Goal: Information Seeking & Learning: Learn about a topic

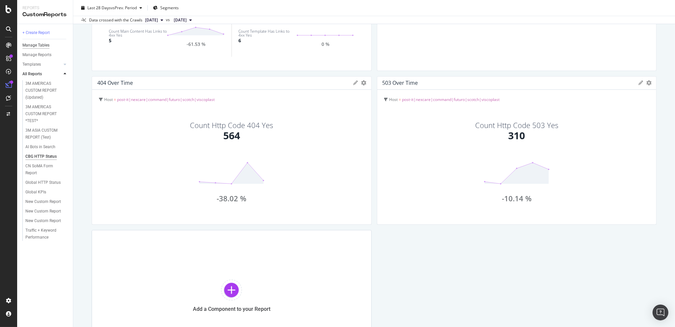
scroll to position [405, 0]
click at [38, 265] on div "Settings" at bounding box center [34, 265] width 28 height 5
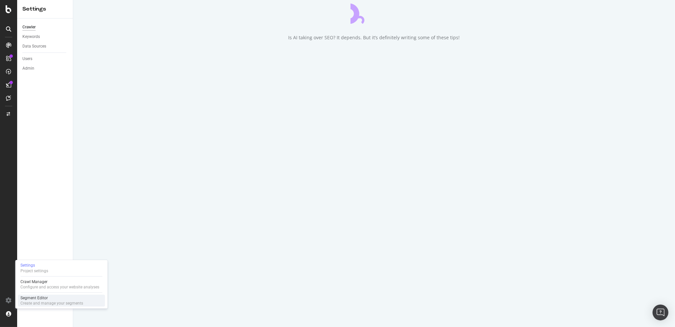
click at [32, 299] on div "Segment Editor" at bounding box center [51, 297] width 63 height 5
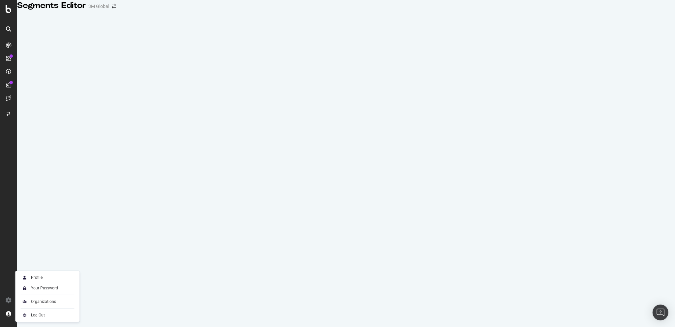
click at [42, 295] on div "Profile Your Password Organizations Log Out" at bounding box center [47, 296] width 64 height 51
click at [42, 299] on div "Organizations" at bounding box center [47, 301] width 59 height 9
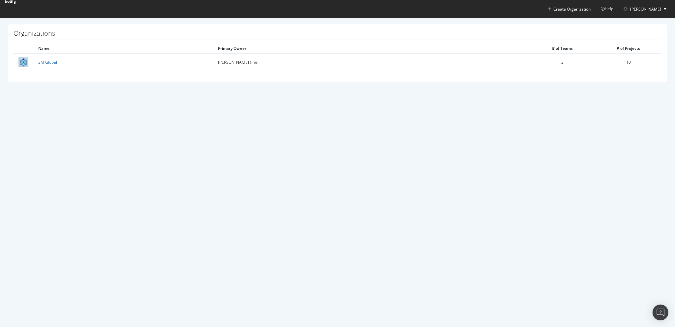
drag, startPoint x: 38, startPoint y: 46, endPoint x: 45, endPoint y: 48, distance: 6.7
click at [44, 46] on th "Name" at bounding box center [123, 48] width 180 height 11
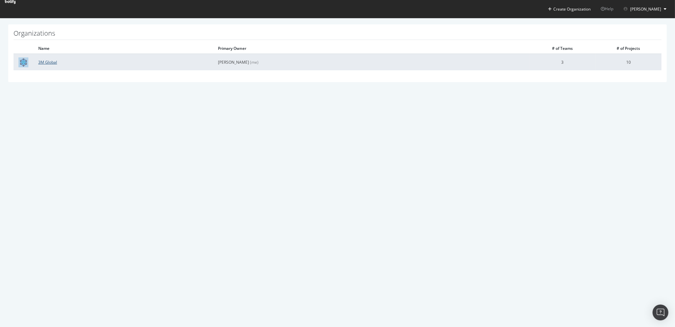
click at [49, 62] on link "3M Global" at bounding box center [47, 62] width 19 height 6
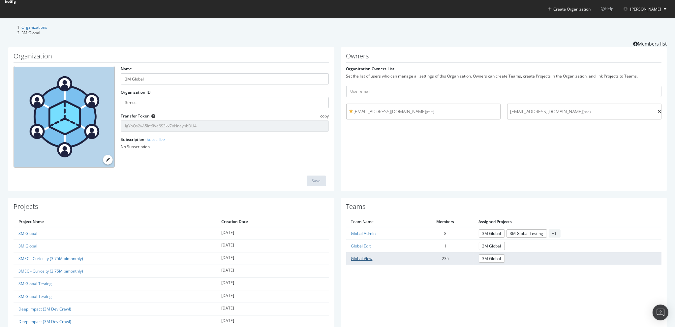
click at [363, 256] on link "Global View" at bounding box center [361, 259] width 21 height 6
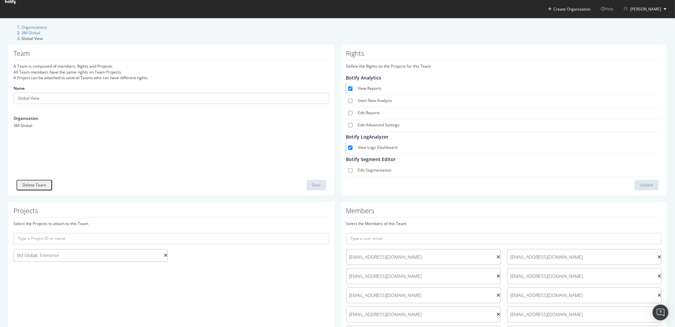
scroll to position [1501, 0]
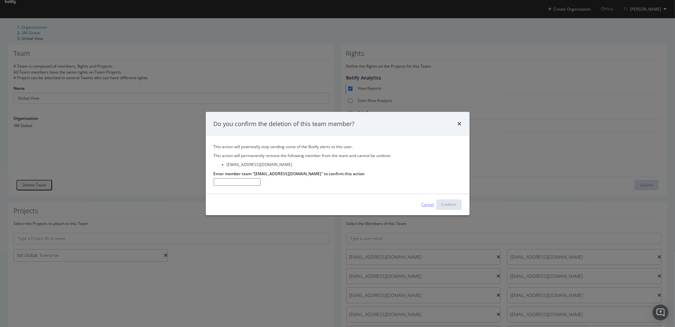
click at [428, 206] on div "Cancel" at bounding box center [428, 205] width 13 height 6
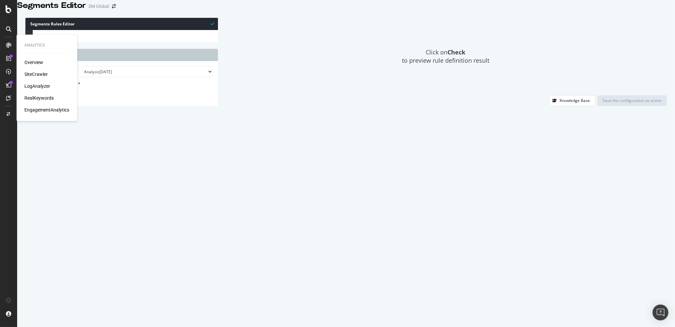
click at [38, 72] on div "SiteCrawler" at bounding box center [35, 74] width 23 height 7
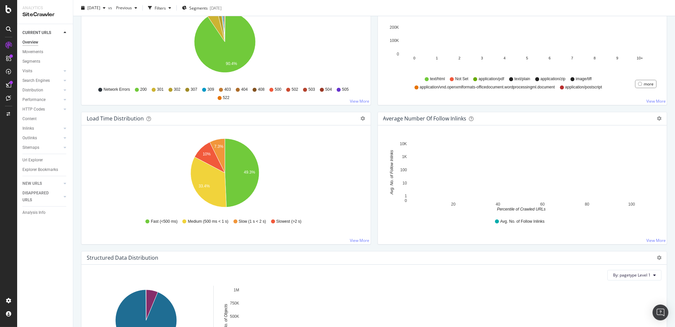
scroll to position [308, 0]
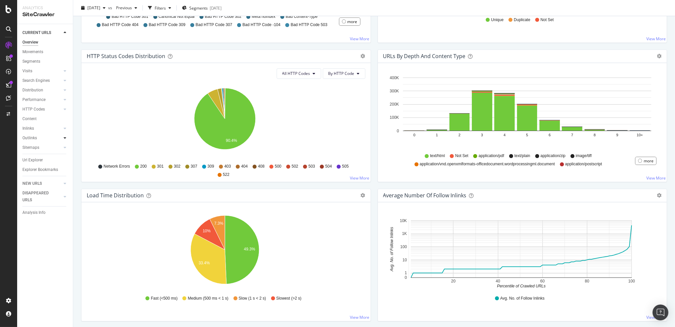
click at [65, 137] on icon at bounding box center [65, 138] width 3 height 4
click at [33, 149] on div "Top Charts" at bounding box center [34, 147] width 19 height 7
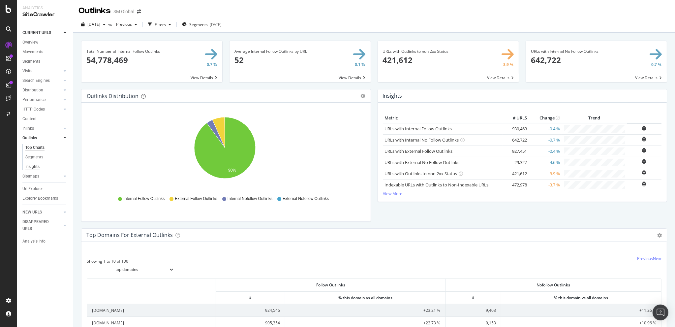
click at [28, 166] on div "Insights" at bounding box center [32, 166] width 14 height 7
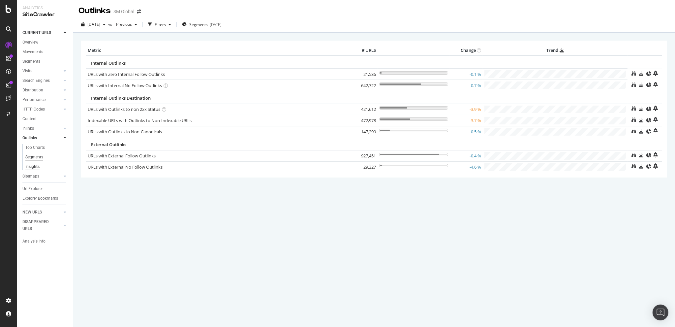
click at [38, 155] on div "Segments" at bounding box center [34, 157] width 18 height 7
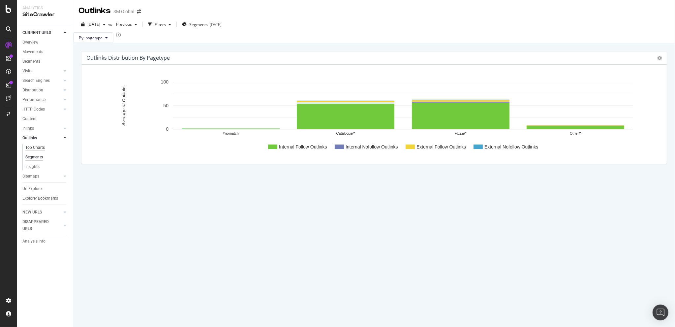
click at [39, 145] on div "Top Charts" at bounding box center [34, 147] width 19 height 7
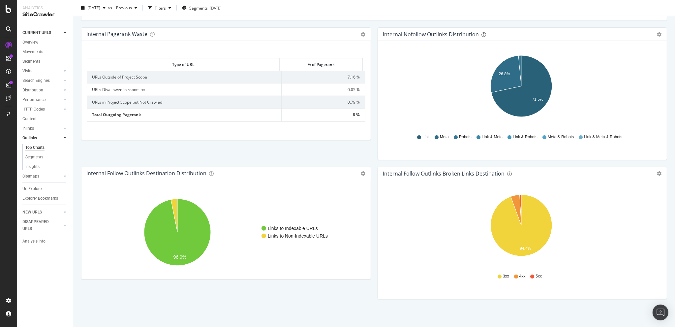
scroll to position [450, 0]
click at [37, 191] on div "Url Explorer" at bounding box center [32, 188] width 20 height 7
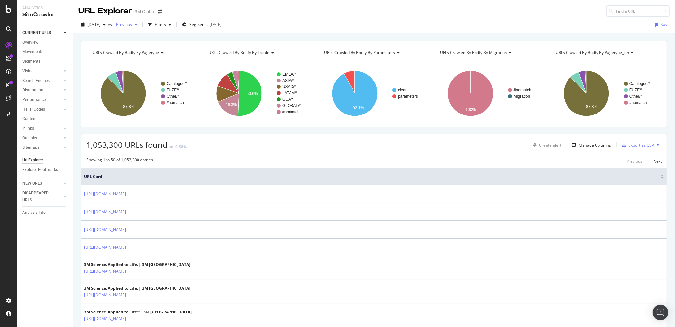
click at [132, 25] on span "Previous" at bounding box center [123, 25] width 18 height 6
click at [263, 140] on div "1,053,300 URLs found -0.58% Create alert Manage Columns Export as CSV" at bounding box center [375, 142] width 586 height 16
click at [166, 24] on div "Filters" at bounding box center [160, 25] width 11 height 6
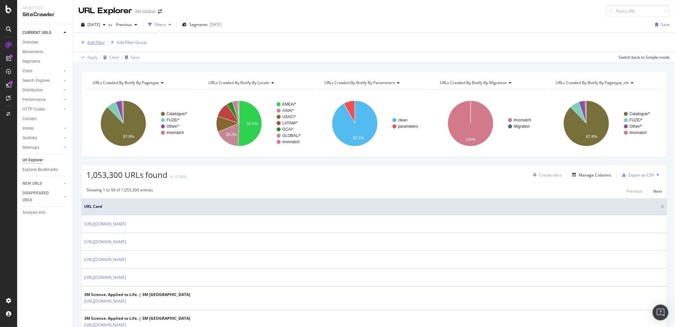
click at [92, 44] on div "Add Filter" at bounding box center [95, 43] width 17 height 6
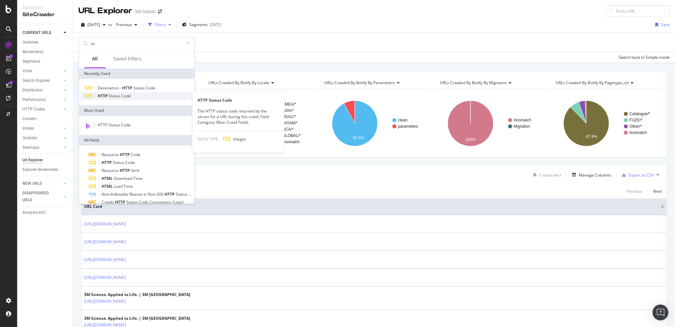
type input "ht"
click at [110, 96] on span "Status" at bounding box center [115, 96] width 13 height 6
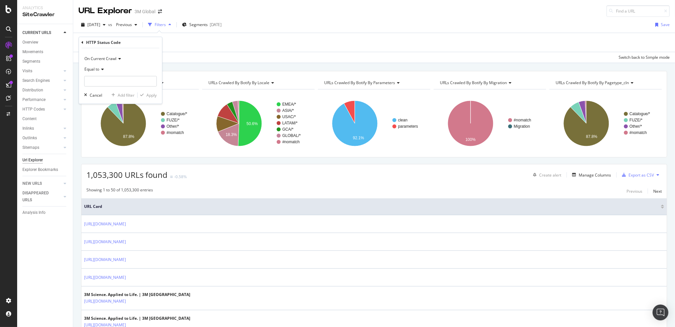
click at [102, 69] on icon at bounding box center [101, 69] width 5 height 4
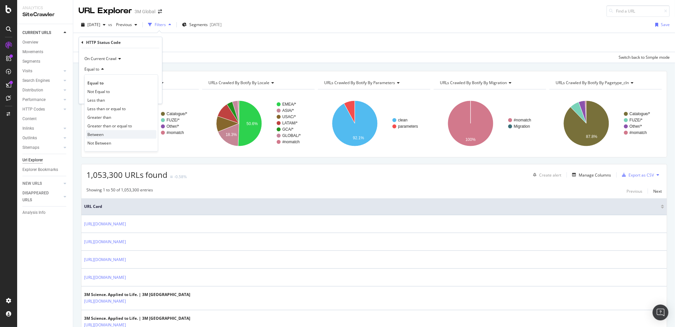
click at [107, 131] on div "Between" at bounding box center [121, 134] width 71 height 9
click at [96, 81] on input "0" at bounding box center [120, 81] width 73 height 11
type input "309"
type input "599"
click at [152, 113] on div "Apply" at bounding box center [152, 114] width 10 height 6
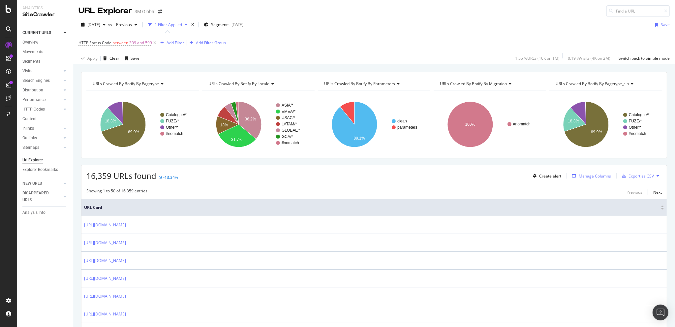
click at [585, 176] on div "Manage Columns" at bounding box center [595, 176] width 32 height 6
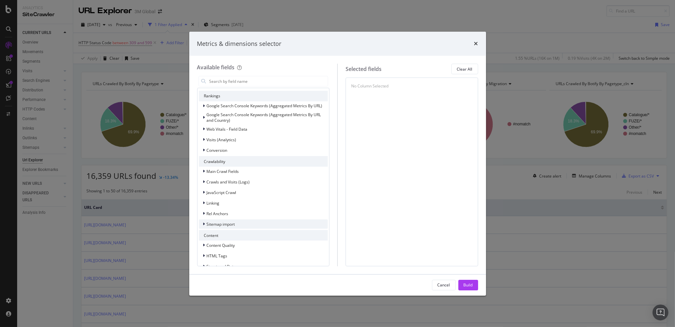
scroll to position [140, 0]
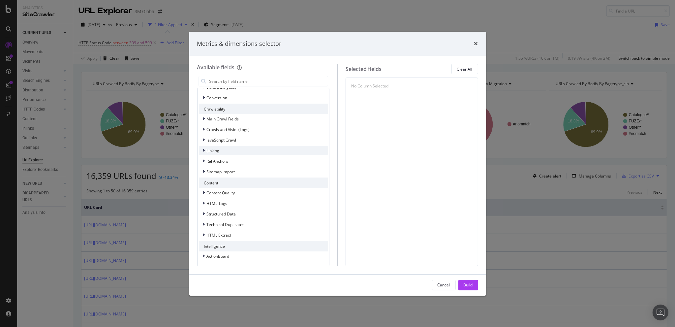
click at [204, 149] on icon "modal" at bounding box center [204, 150] width 2 height 4
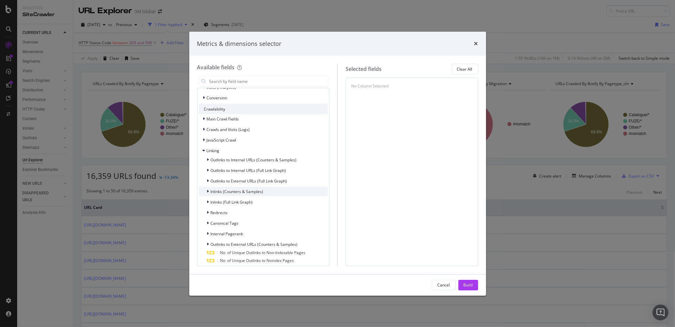
click at [210, 190] on div "modal" at bounding box center [209, 191] width 4 height 7
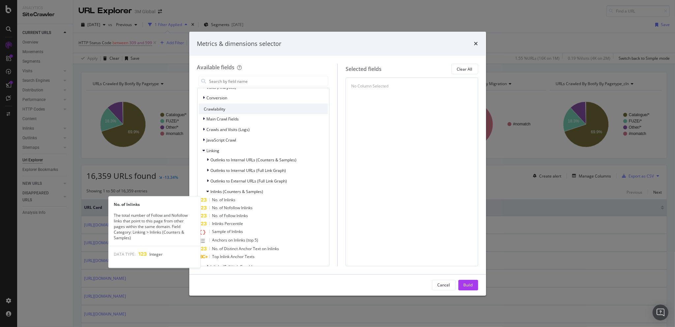
click at [238, 197] on div "No. of Inlinks" at bounding box center [263, 200] width 129 height 8
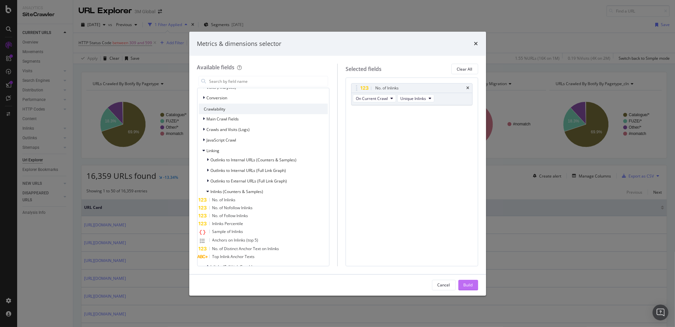
click at [464, 286] on div "Build" at bounding box center [468, 285] width 9 height 6
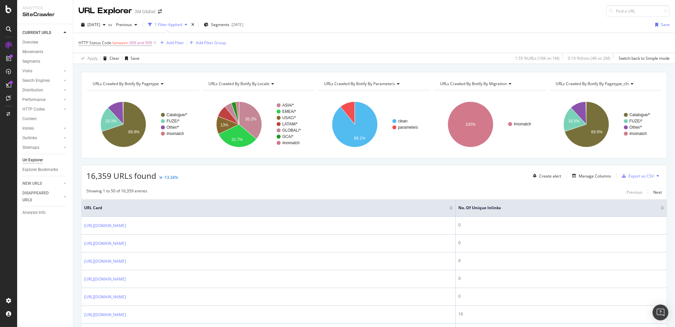
click at [661, 208] on div at bounding box center [662, 209] width 3 height 2
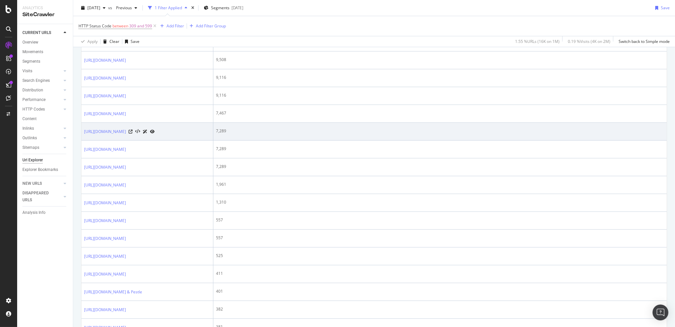
scroll to position [231, 0]
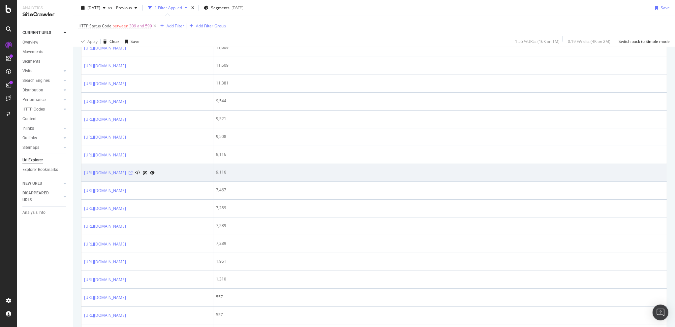
click at [133, 175] on icon at bounding box center [131, 173] width 4 height 4
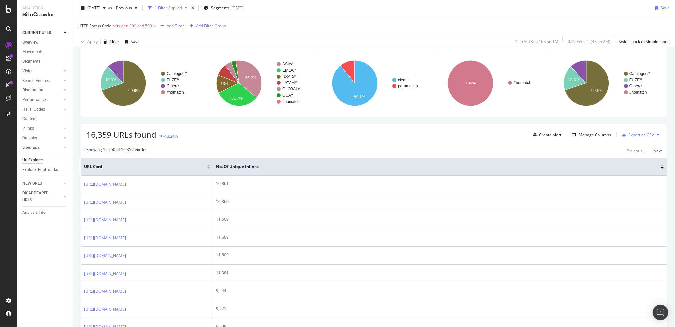
scroll to position [0, 0]
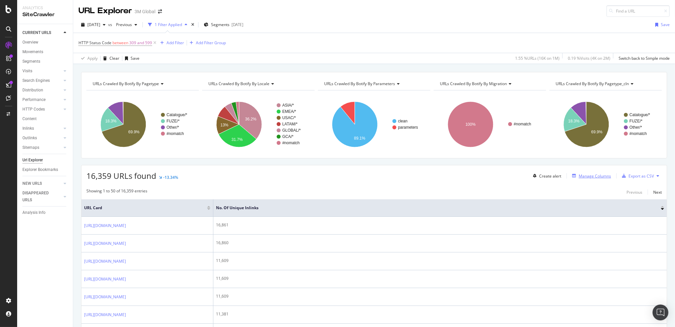
click at [588, 174] on div "Manage Columns" at bounding box center [595, 176] width 32 height 6
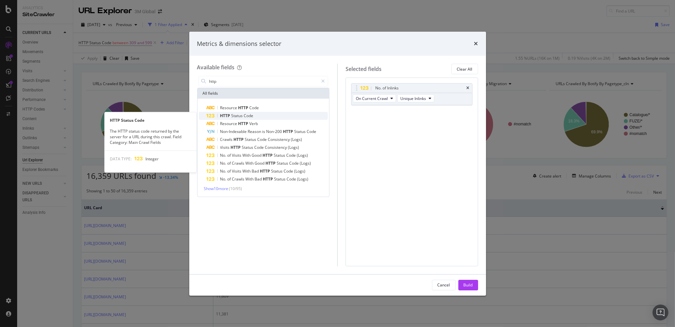
type input "http"
click at [243, 118] on span "Status" at bounding box center [238, 116] width 13 height 6
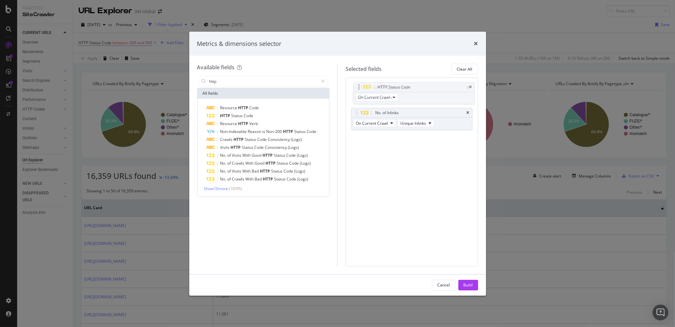
drag, startPoint x: 359, startPoint y: 114, endPoint x: 361, endPoint y: 88, distance: 25.8
click at [361, 88] on body "Analytics SiteCrawler CURRENT URLS Overview Movements Segments Visits Analysis …" at bounding box center [337, 163] width 675 height 327
click at [475, 289] on button "Build" at bounding box center [469, 285] width 20 height 11
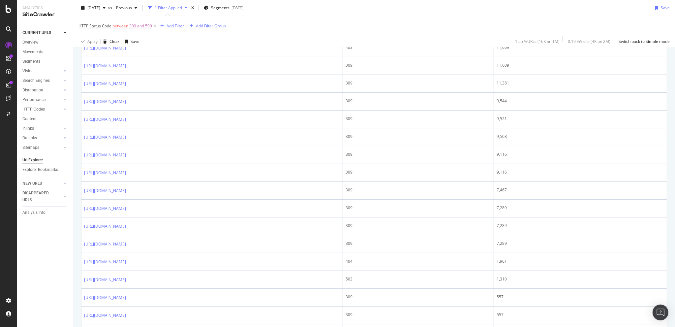
scroll to position [154, 0]
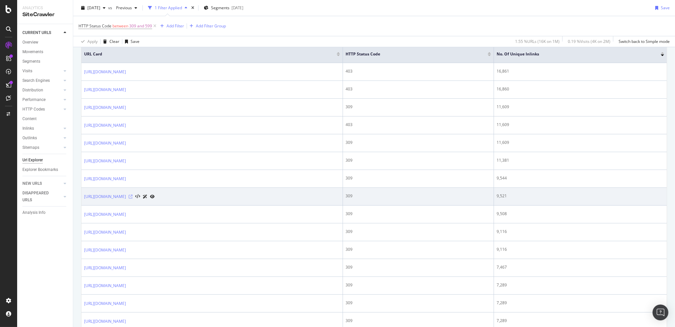
click at [133, 196] on icon at bounding box center [131, 197] width 4 height 4
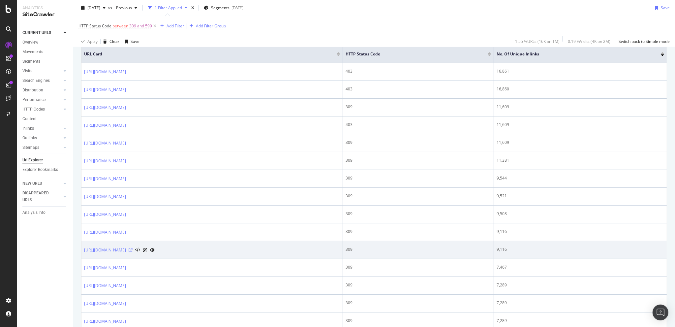
click at [133, 248] on icon at bounding box center [131, 250] width 4 height 4
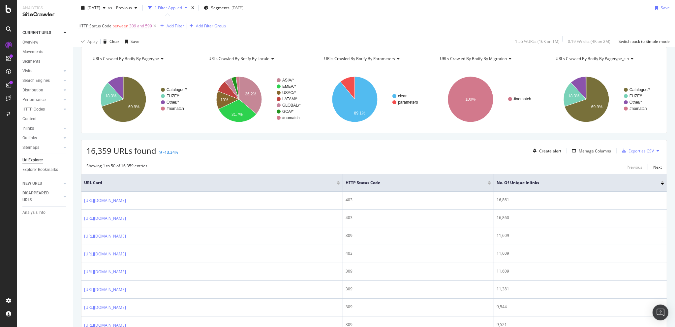
scroll to position [0, 0]
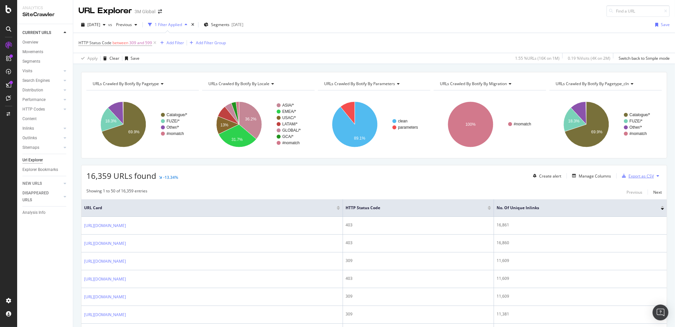
click at [635, 173] on div "Export as CSV" at bounding box center [641, 176] width 25 height 6
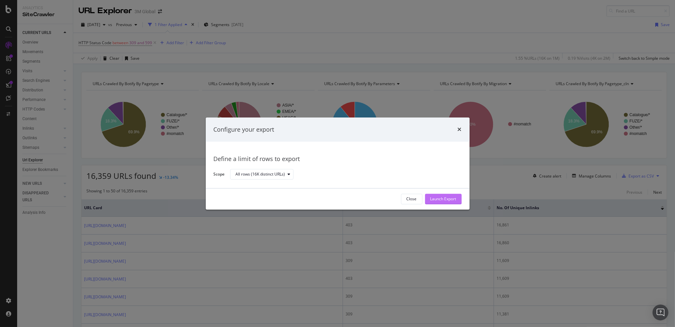
click at [441, 199] on div "Launch Export" at bounding box center [444, 199] width 26 height 6
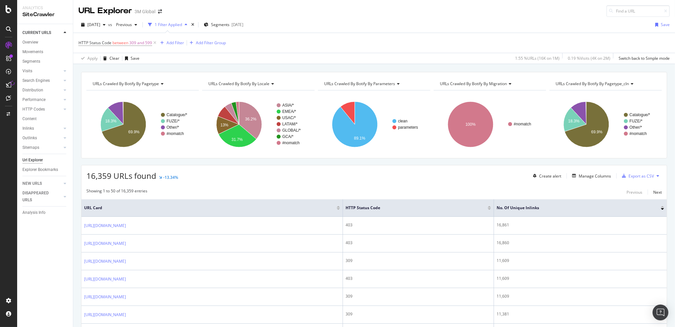
click at [525, 34] on div "HTTP Status Code between 309 and 599 Add Filter Add Filter Group" at bounding box center [375, 43] width 592 height 20
click at [289, 177] on div "16,359 URLs found -13.34% Create alert Manage Columns Export as CSV" at bounding box center [375, 173] width 586 height 16
click at [40, 115] on div "DataExports" at bounding box center [37, 114] width 26 height 7
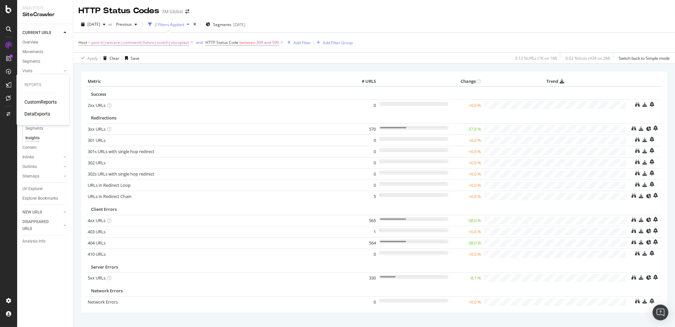
click at [39, 113] on div "DataExports" at bounding box center [37, 114] width 26 height 7
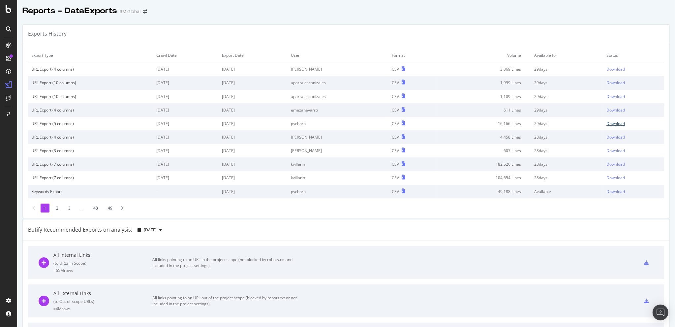
click at [607, 124] on div "Download" at bounding box center [616, 124] width 18 height 6
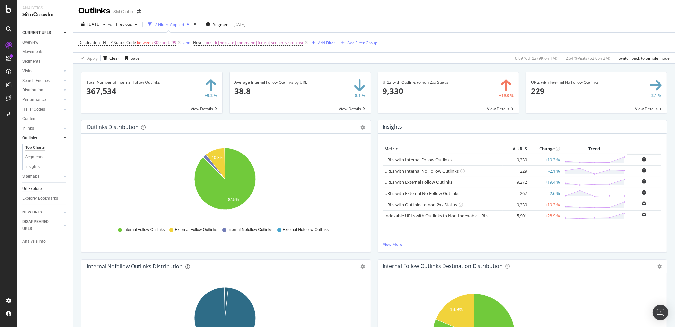
click at [34, 186] on div "Url Explorer" at bounding box center [32, 188] width 20 height 7
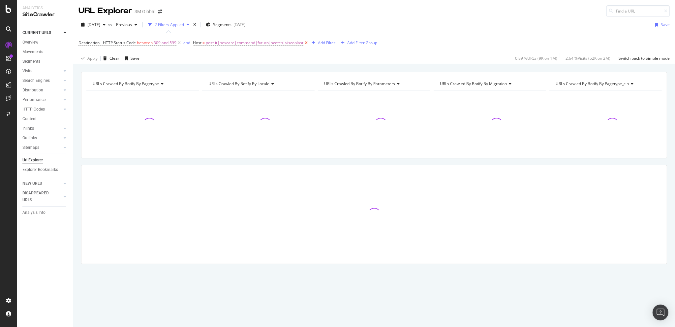
click at [305, 41] on icon at bounding box center [307, 43] width 6 height 7
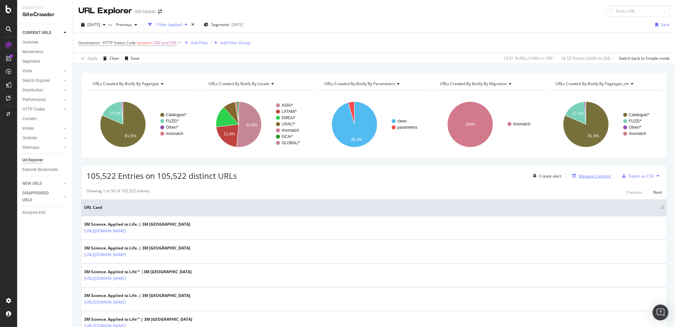
click at [582, 174] on div "Manage Columns" at bounding box center [595, 176] width 32 height 6
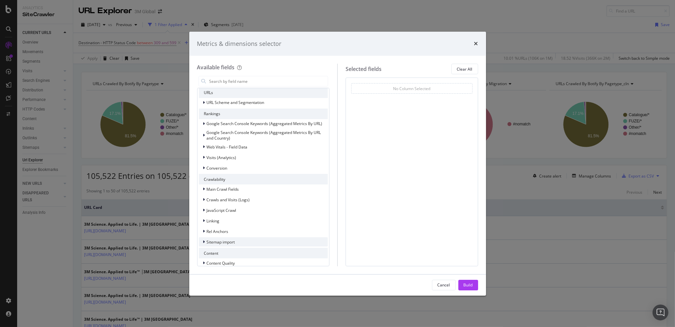
scroll to position [140, 0]
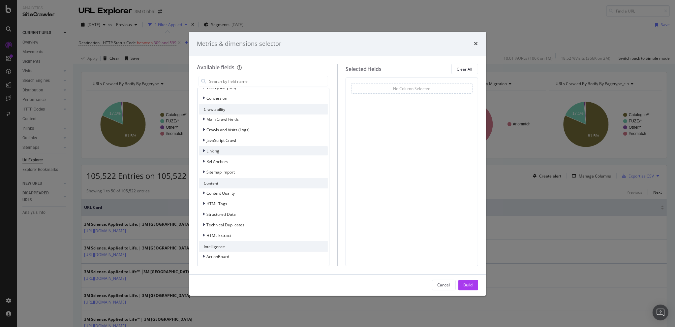
click at [203, 149] on icon "modal" at bounding box center [204, 151] width 2 height 4
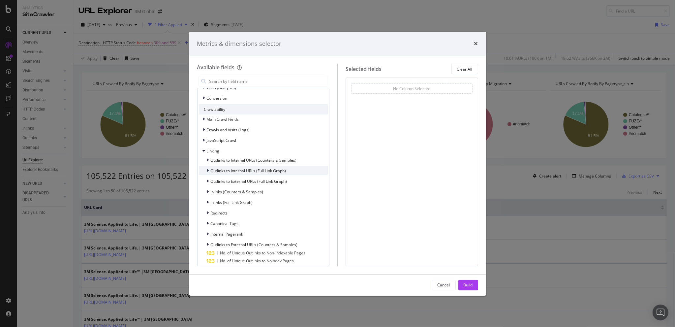
click at [209, 169] on div "modal" at bounding box center [209, 170] width 4 height 7
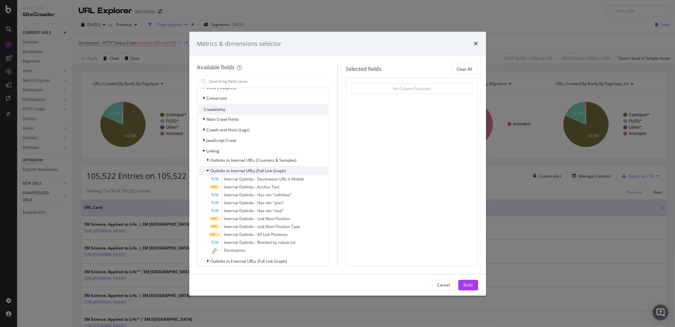
click at [208, 167] on div "modal" at bounding box center [209, 170] width 4 height 7
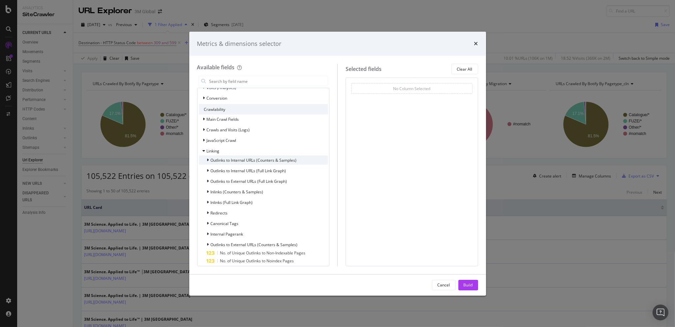
click at [209, 158] on icon "modal" at bounding box center [208, 160] width 2 height 4
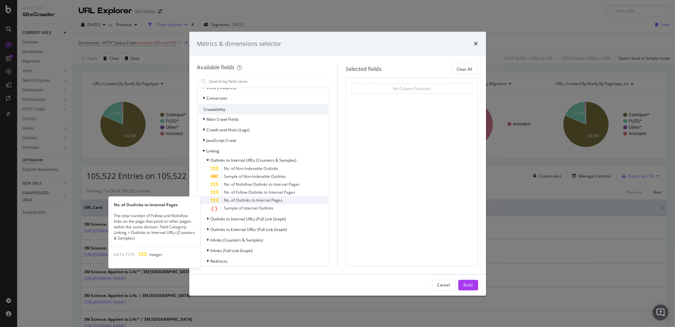
click at [262, 198] on span "No. of Outlinks to Internal Pages" at bounding box center [253, 200] width 59 height 6
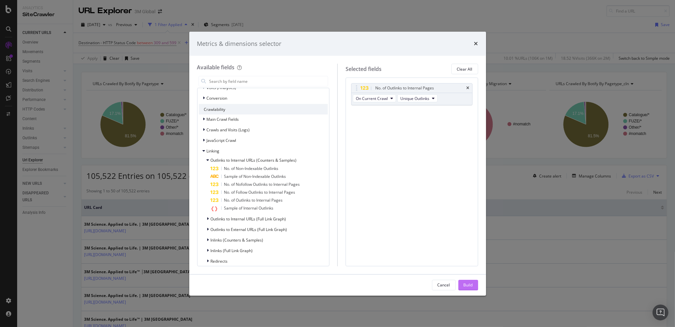
click at [471, 283] on div "Build" at bounding box center [468, 285] width 9 height 6
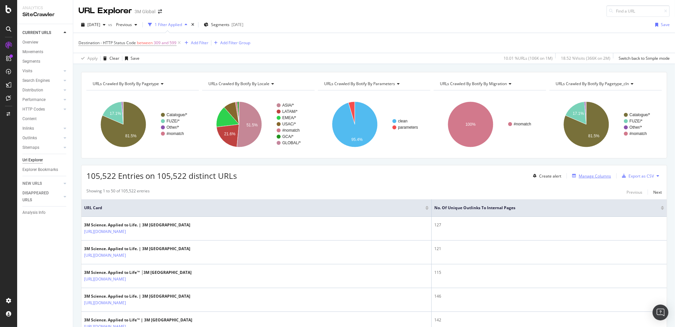
click at [588, 174] on div "Manage Columns" at bounding box center [595, 176] width 32 height 6
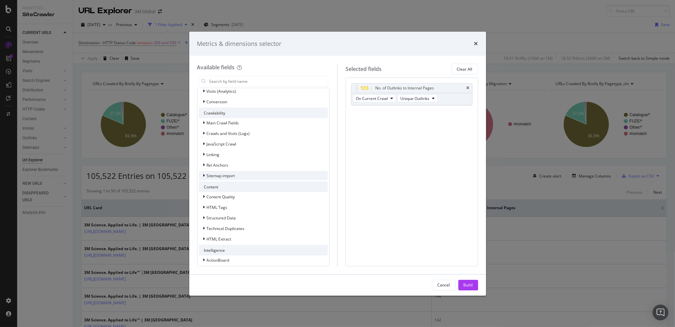
scroll to position [140, 0]
click at [204, 149] on icon "modal" at bounding box center [204, 150] width 2 height 4
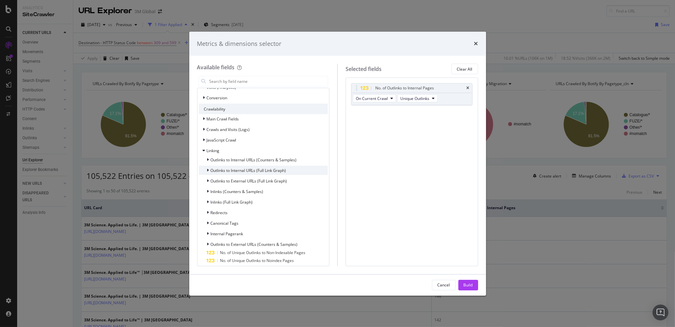
click at [209, 167] on div "modal" at bounding box center [209, 170] width 4 height 7
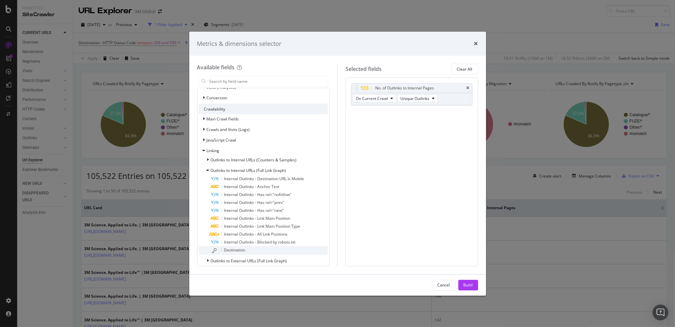
click at [244, 250] on span "Destination" at bounding box center [234, 250] width 21 height 6
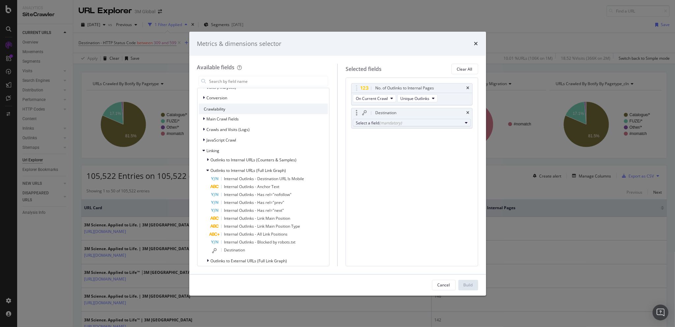
click at [396, 119] on button "Select a field (mandatory)" at bounding box center [412, 123] width 118 height 8
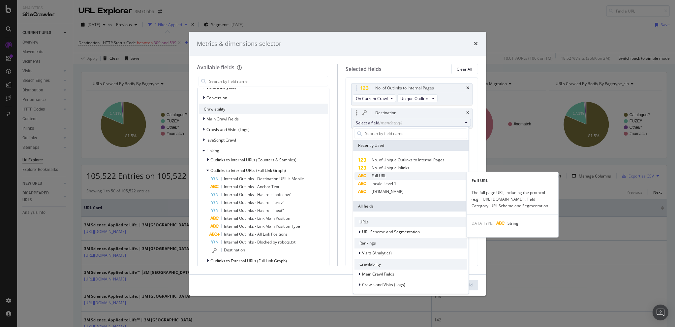
click at [381, 176] on span "Full URL" at bounding box center [379, 176] width 15 height 6
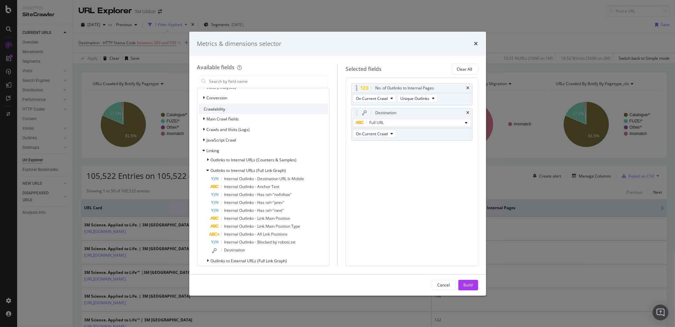
click at [469, 85] on div "No. of Outlinks to Internal Pages" at bounding box center [412, 87] width 121 height 9
click at [469, 87] on icon "times" at bounding box center [468, 88] width 3 height 4
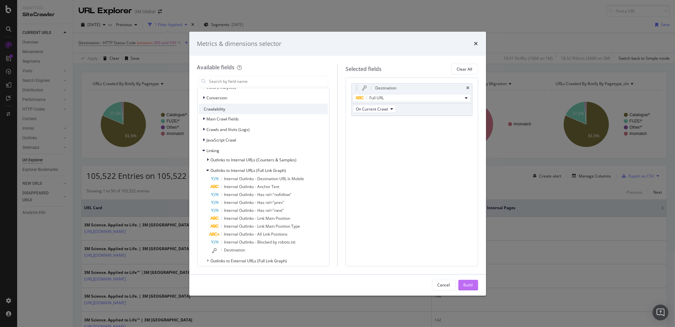
click at [470, 281] on div "Build" at bounding box center [468, 285] width 9 height 10
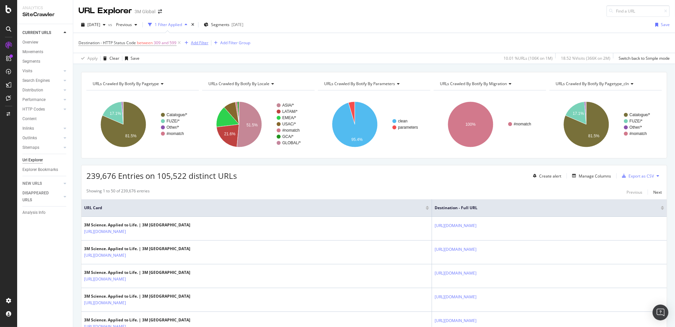
click at [198, 41] on div "Add Filter" at bounding box center [199, 43] width 17 height 6
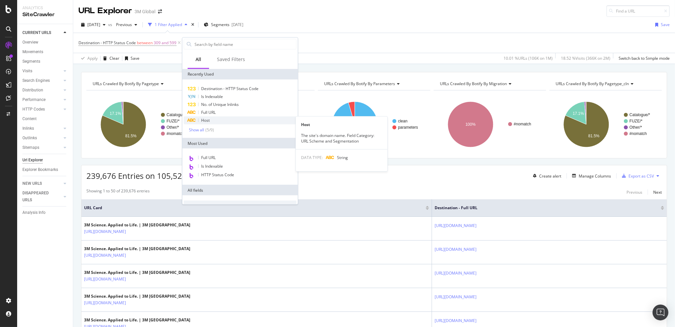
click at [212, 120] on div "Host" at bounding box center [240, 120] width 113 height 8
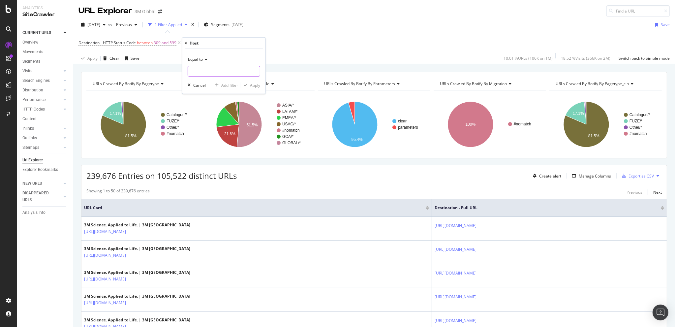
click at [209, 66] on input "text" at bounding box center [224, 71] width 72 height 11
click at [207, 63] on div "Equal to" at bounding box center [224, 59] width 73 height 11
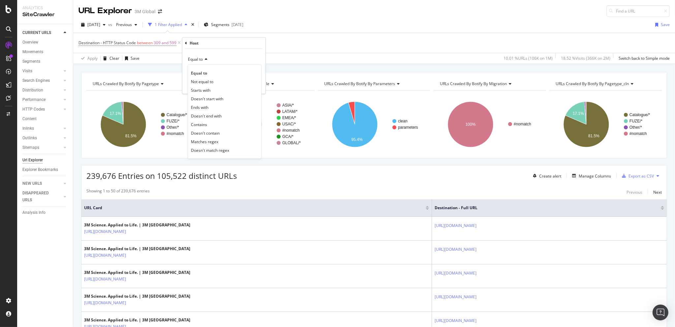
click at [206, 56] on div "Equal to" at bounding box center [224, 59] width 73 height 11
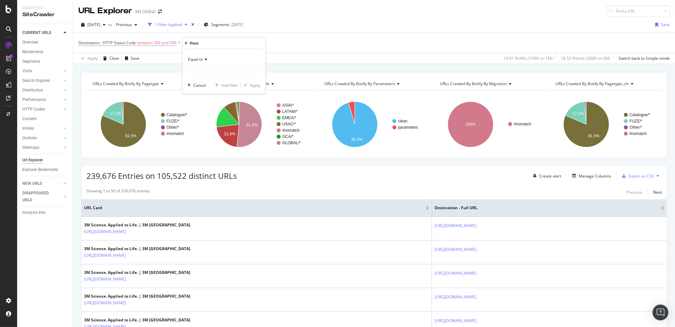
click at [205, 59] on icon at bounding box center [205, 59] width 5 height 4
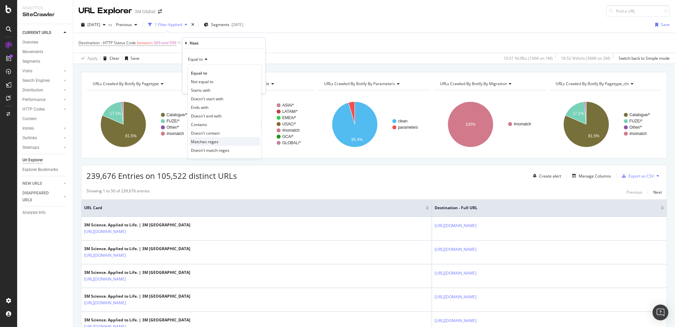
click at [215, 140] on span "Matches regex" at bounding box center [204, 142] width 27 height 6
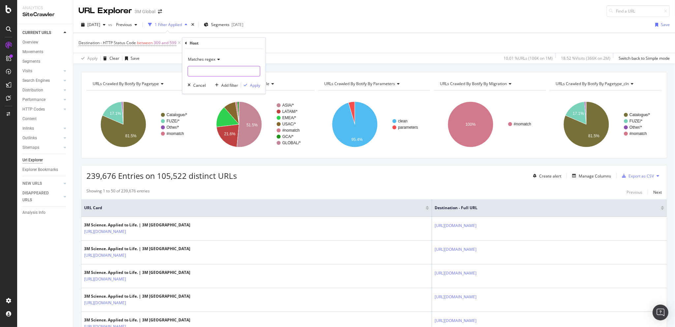
click at [209, 69] on input "text" at bounding box center [224, 71] width 72 height 11
paste input "post-it|nexcare|command|futuro|scotch|viscoplast"
type input "post-it|nexcare|command|futuro|scotch|viscoplast"
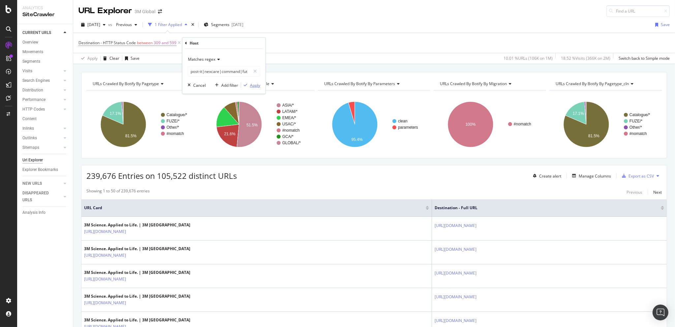
click at [253, 87] on div "Apply" at bounding box center [255, 85] width 10 height 6
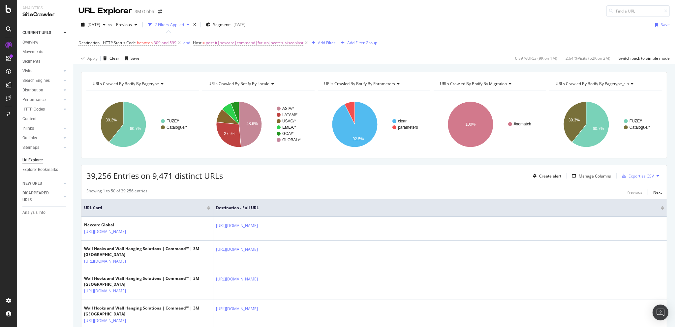
click at [329, 175] on div "39,256 Entries on 9,471 distinct URLs Create alert Manage Columns Export as CSV" at bounding box center [375, 173] width 586 height 16
click at [272, 64] on div "URLs Crawled By Botify By pagetype Chart (by Value) Table Expand Export as CSV …" at bounding box center [374, 72] width 602 height 16
click at [306, 43] on icon at bounding box center [307, 43] width 6 height 7
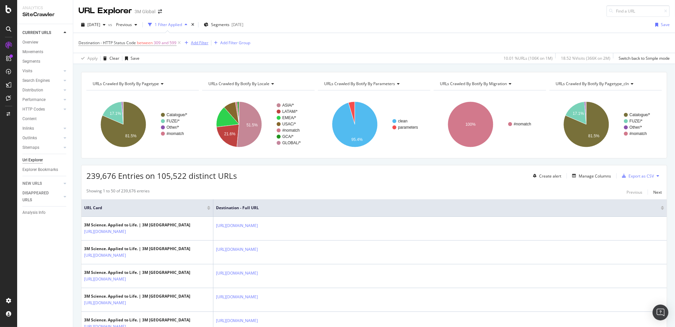
click at [203, 42] on div "Add Filter" at bounding box center [199, 43] width 17 height 6
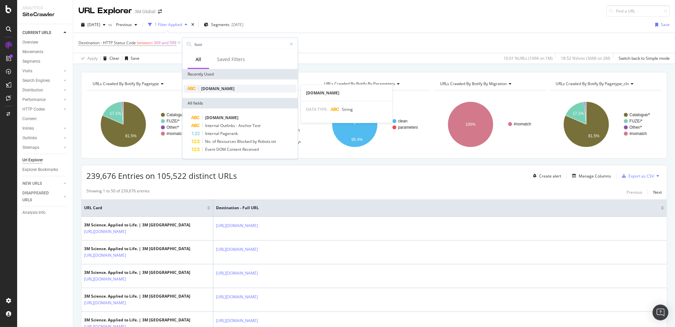
type input "busi"
click at [215, 88] on span "DCSext.Business" at bounding box center [217, 89] width 33 height 6
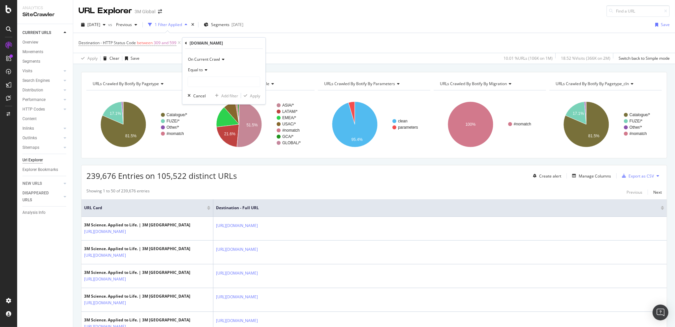
click at [202, 73] on div "Equal to" at bounding box center [224, 70] width 73 height 11
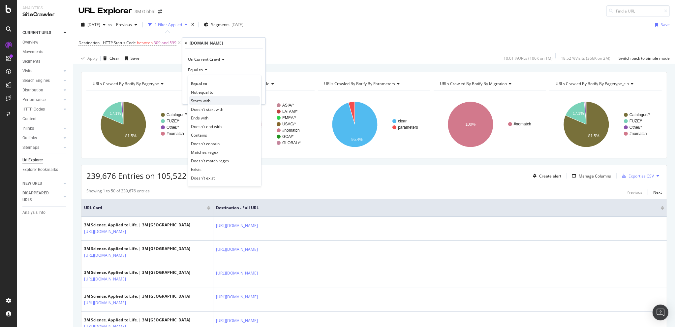
click at [208, 100] on span "Starts with" at bounding box center [200, 101] width 19 height 6
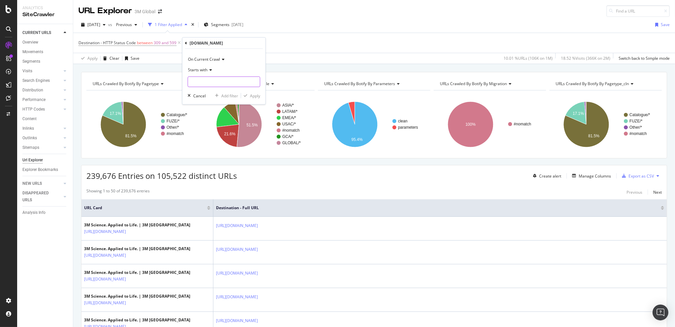
click at [208, 83] on input "text" at bounding box center [224, 82] width 72 height 11
type input "Consumer"
click at [252, 93] on div "Apply" at bounding box center [255, 96] width 10 height 6
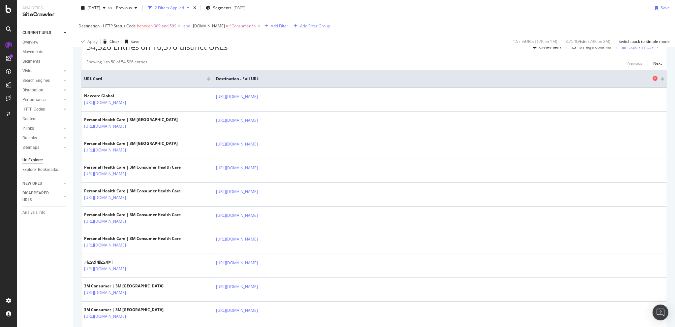
scroll to position [154, 0]
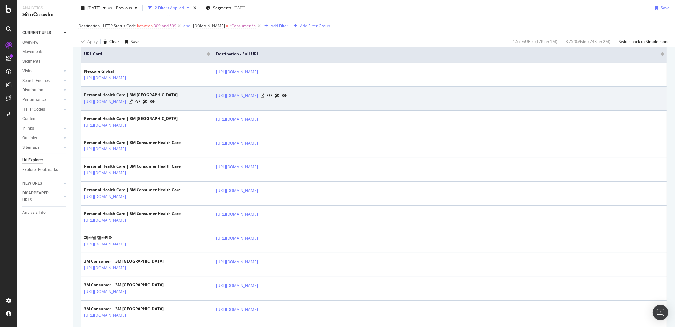
click at [287, 99] on div at bounding box center [274, 95] width 26 height 7
click at [265, 98] on icon at bounding box center [263, 96] width 4 height 4
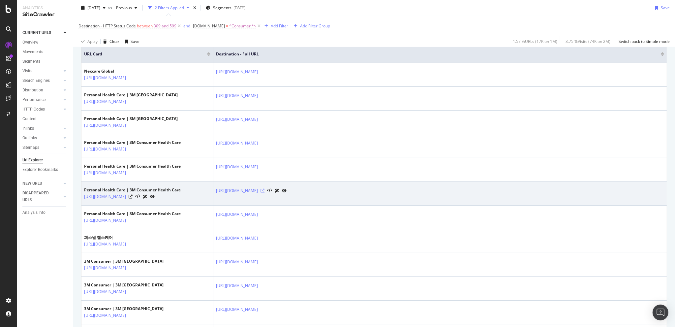
click at [265, 193] on icon at bounding box center [263, 191] width 4 height 4
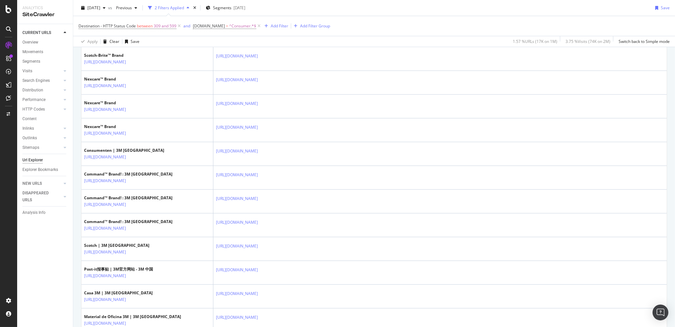
scroll to position [1304, 0]
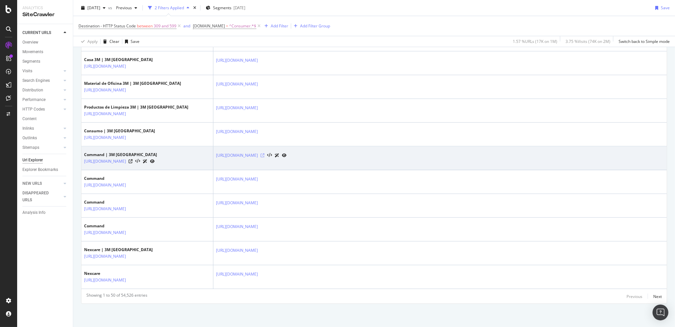
click at [265, 153] on icon at bounding box center [263, 155] width 4 height 4
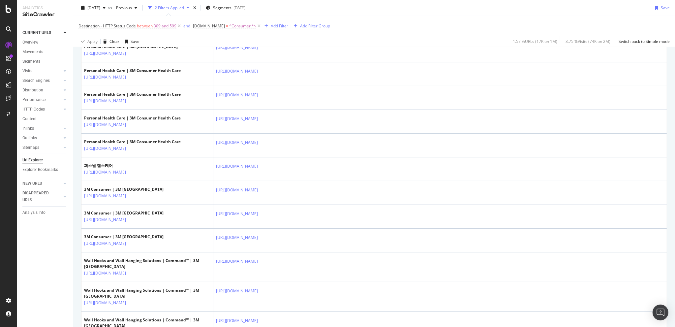
scroll to position [0, 0]
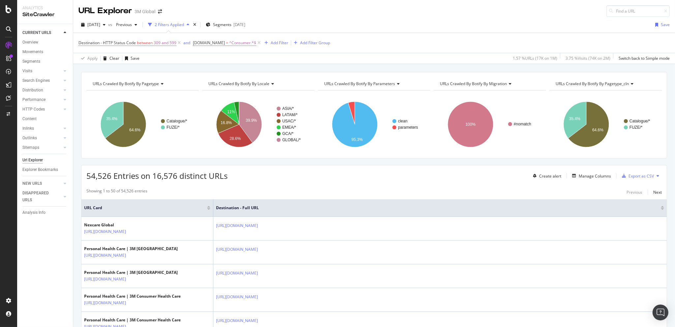
click at [285, 178] on div "54,526 Entries on 16,576 distinct URLs Create alert Manage Columns Export as CSV" at bounding box center [375, 173] width 586 height 16
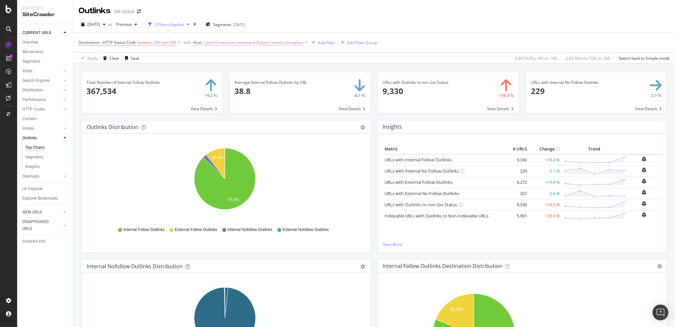
click at [271, 43] on span "post-it|nexcare|command|futuro|scotch|viscoplast" at bounding box center [255, 42] width 98 height 9
click at [231, 67] on input "post-it|nexcare|command|futuro|scotch|viscoplast" at bounding box center [230, 70] width 62 height 11
click at [420, 44] on div "Destination - HTTP Status Code between 309 and 599 and Host = post-it|nexcare|c…" at bounding box center [375, 43] width 592 height 20
